Goal: Task Accomplishment & Management: Manage account settings

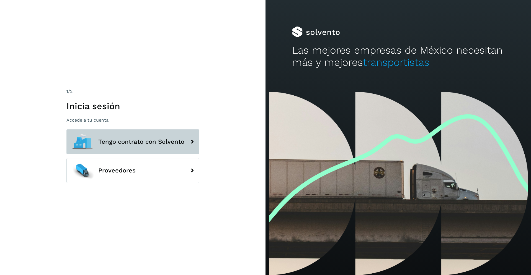
click at [164, 139] on span "Tengo contrato con Solvento" at bounding box center [141, 142] width 86 height 7
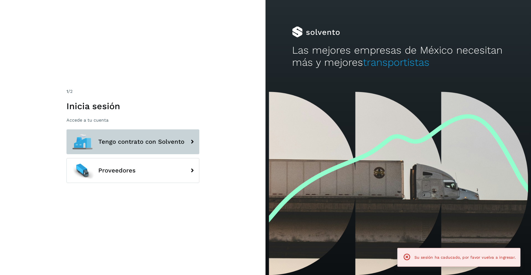
click at [184, 143] on button "Tengo contrato con Solvento" at bounding box center [132, 141] width 133 height 25
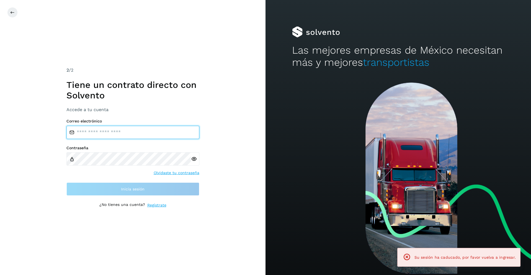
type input "**********"
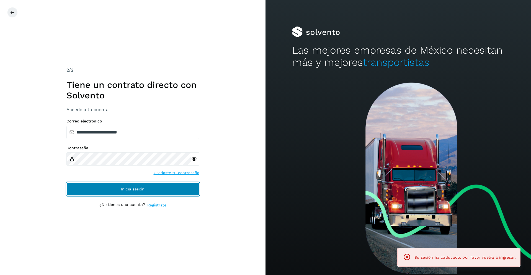
click at [115, 188] on button "Inicia sesión" at bounding box center [132, 189] width 133 height 13
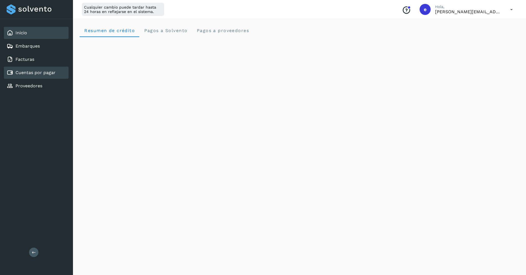
click at [32, 72] on link "Cuentas por pagar" at bounding box center [35, 72] width 40 height 5
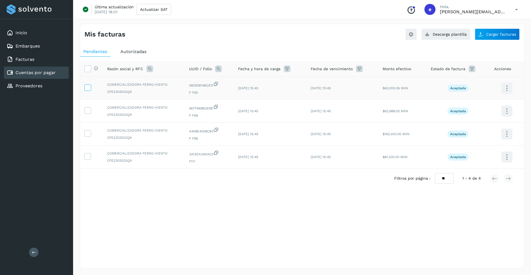
click at [89, 90] on icon at bounding box center [88, 87] width 6 height 6
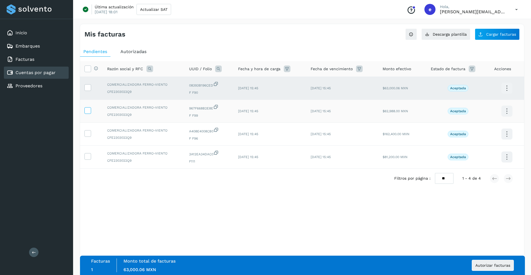
click at [88, 111] on icon at bounding box center [88, 110] width 6 height 6
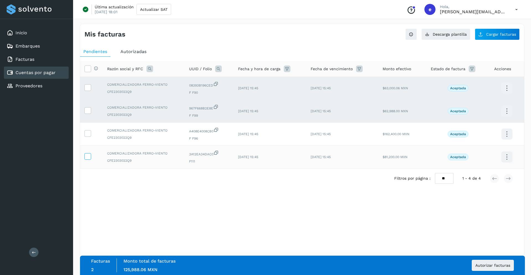
click at [90, 156] on icon at bounding box center [88, 156] width 6 height 6
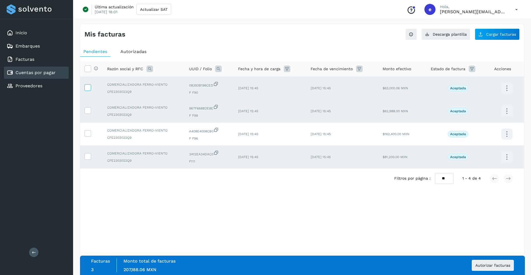
click at [87, 87] on icon at bounding box center [88, 87] width 6 height 6
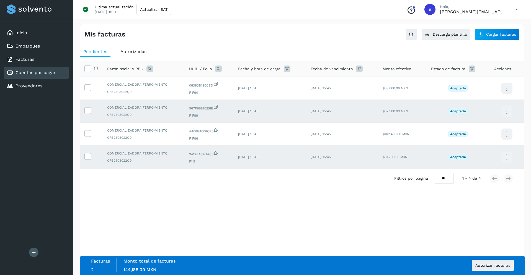
drag, startPoint x: 74, startPoint y: 147, endPoint x: 78, endPoint y: 150, distance: 5.3
click at [74, 148] on div "Mis facturas Ver instrucciones para cargar Facturas Descarga plantilla Cargar f…" at bounding box center [302, 146] width 458 height 258
click at [84, 156] on label at bounding box center [87, 156] width 7 height 7
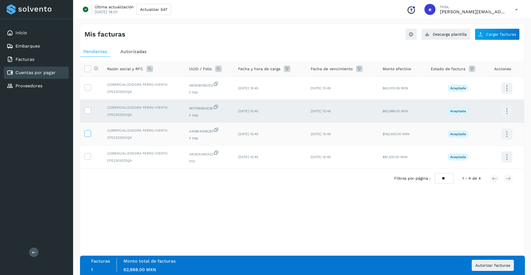
click at [87, 135] on icon at bounding box center [88, 133] width 6 height 6
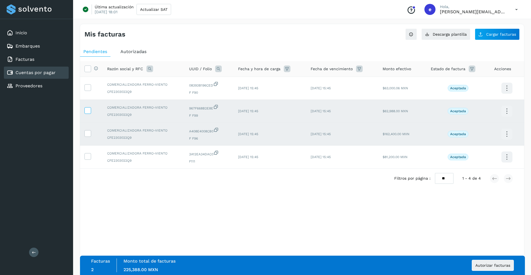
click at [89, 110] on icon at bounding box center [88, 110] width 6 height 6
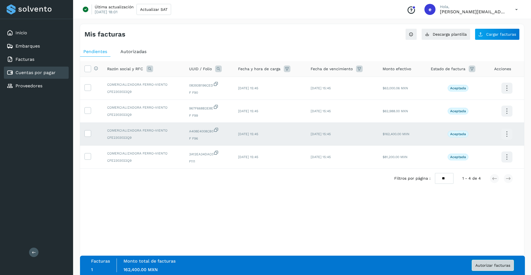
click at [484, 263] on button "Autorizar facturas" at bounding box center [492, 265] width 42 height 11
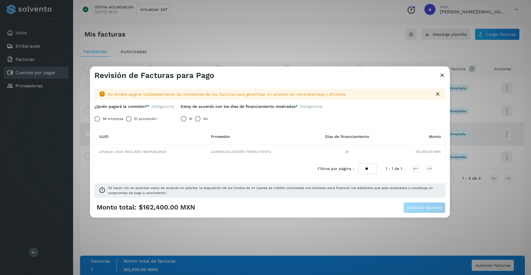
click at [113, 118] on label "Mi empresa" at bounding box center [113, 118] width 20 height 11
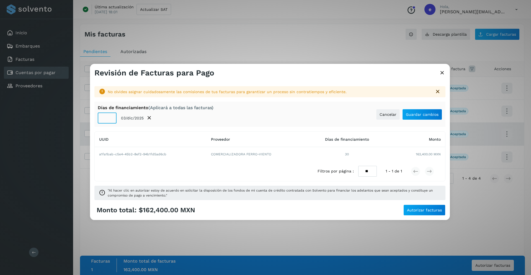
type input "**"
click at [110, 116] on input "**" at bounding box center [107, 118] width 19 height 11
click at [435, 211] on span "Autorizar facturas" at bounding box center [424, 210] width 35 height 4
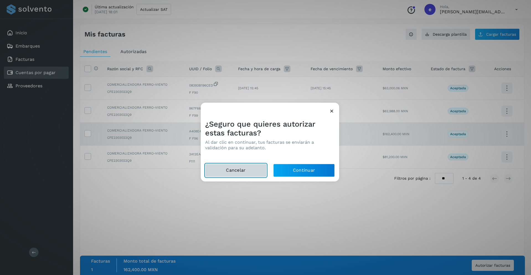
click at [237, 174] on button "Cancelar" at bounding box center [235, 170] width 61 height 13
